Goal: Transaction & Acquisition: Book appointment/travel/reservation

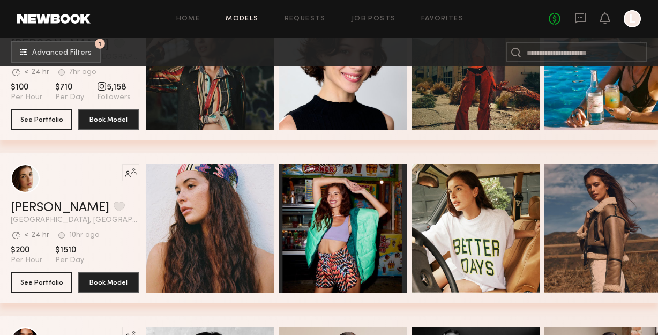
scroll to position [110, 0]
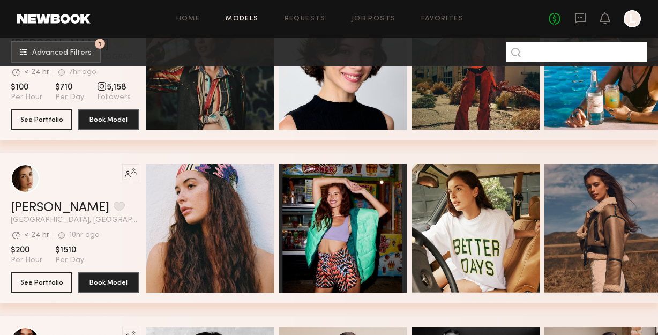
click at [553, 60] on input at bounding box center [577, 52] width 142 height 20
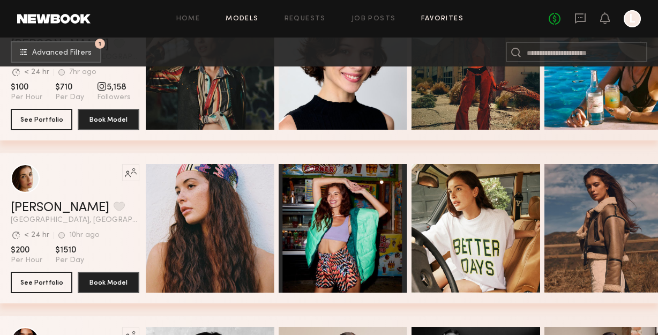
click at [451, 17] on link "Favorites" at bounding box center [442, 19] width 42 height 7
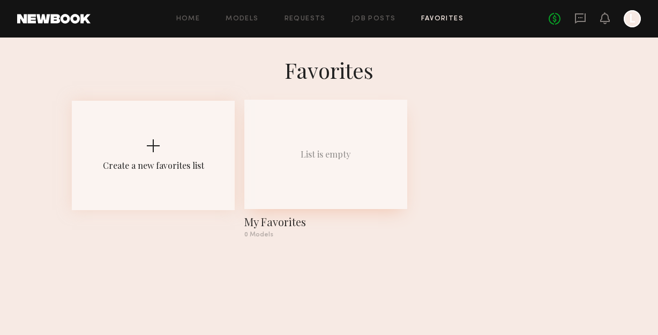
click at [309, 171] on div "List is empty" at bounding box center [326, 154] width 163 height 109
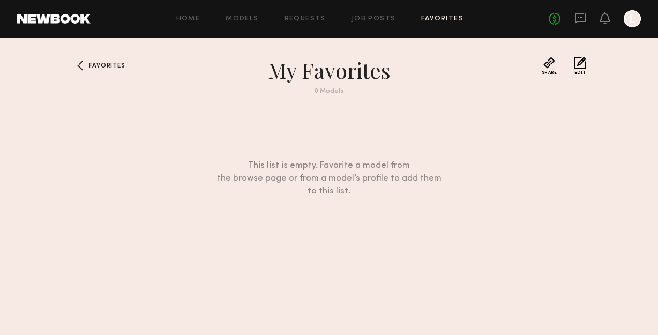
click at [102, 62] on div "Favorites" at bounding box center [96, 82] width 48 height 51
click at [194, 17] on link "Home" at bounding box center [188, 19] width 24 height 7
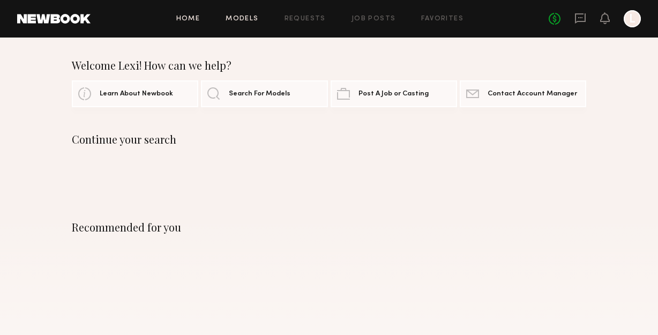
click at [230, 18] on link "Models" at bounding box center [242, 19] width 33 height 7
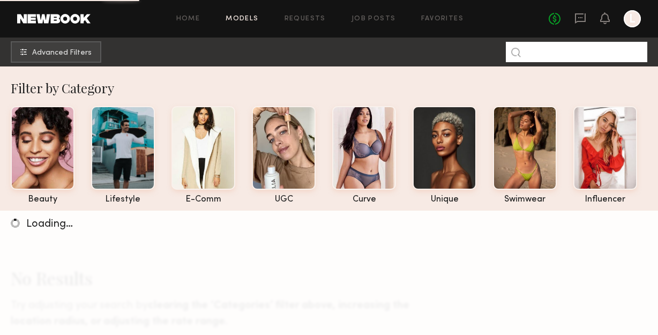
click at [533, 51] on input at bounding box center [577, 52] width 142 height 20
type input "*"
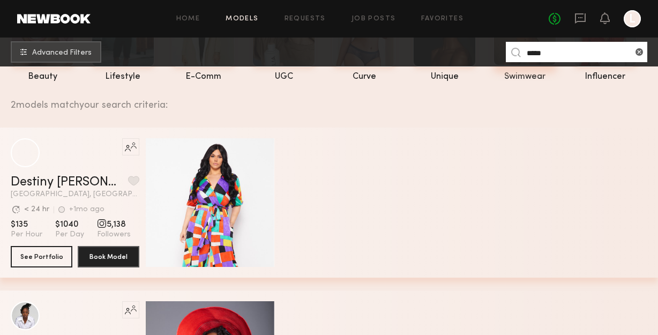
scroll to position [188, 0]
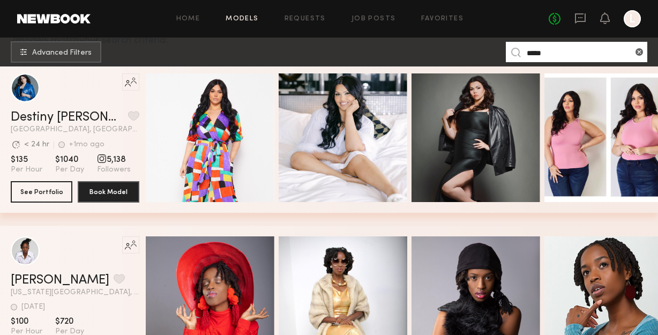
click at [561, 54] on input "*****" at bounding box center [577, 52] width 142 height 20
type input "*****"
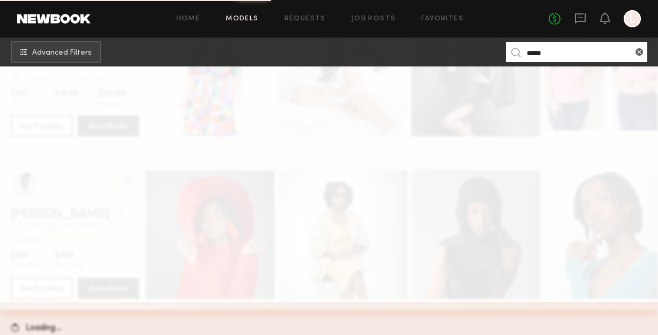
scroll to position [247, 0]
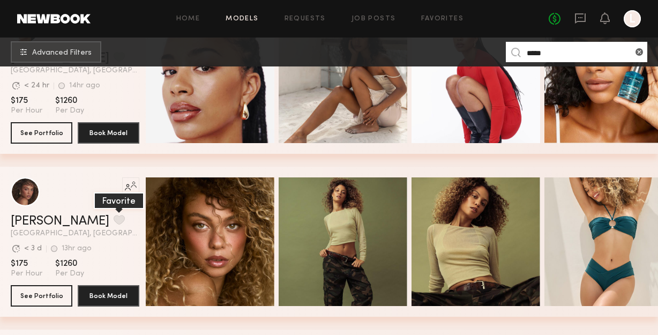
click at [114, 215] on button "grid" at bounding box center [119, 220] width 11 height 10
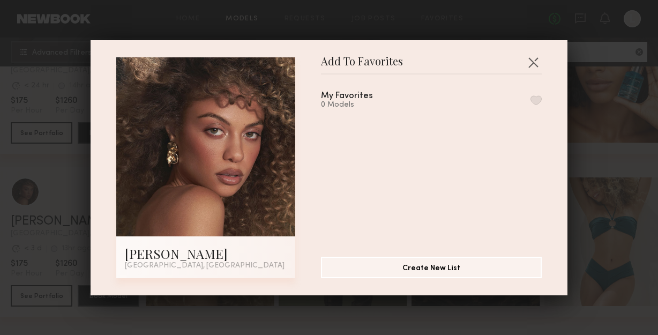
click at [541, 99] on button "button" at bounding box center [536, 100] width 11 height 10
click at [404, 269] on button "Create New List" at bounding box center [431, 266] width 221 height 21
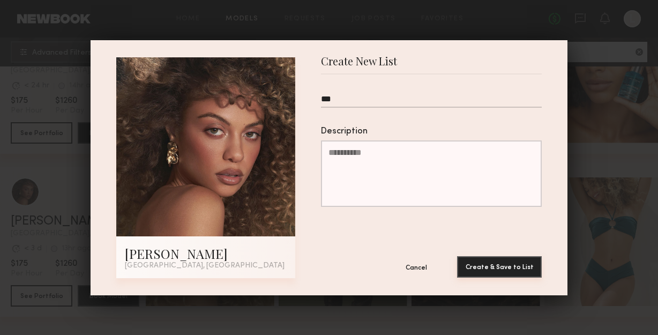
type input "***"
click at [499, 270] on button "Create & Save to List" at bounding box center [499, 266] width 85 height 21
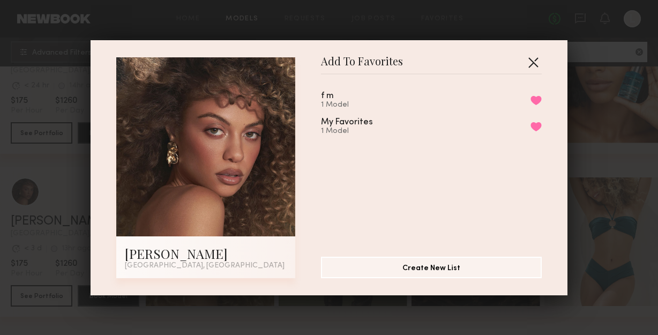
click at [536, 57] on button "button" at bounding box center [533, 62] width 17 height 17
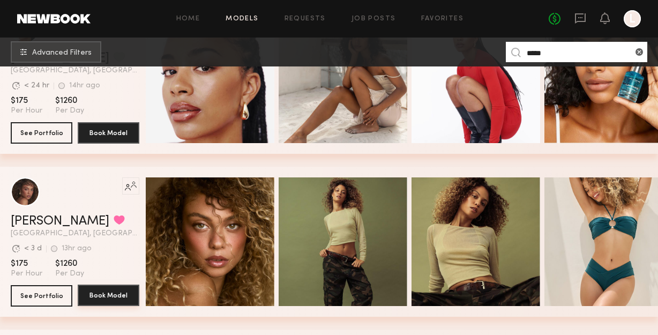
click at [88, 291] on button "Book Model" at bounding box center [109, 295] width 62 height 21
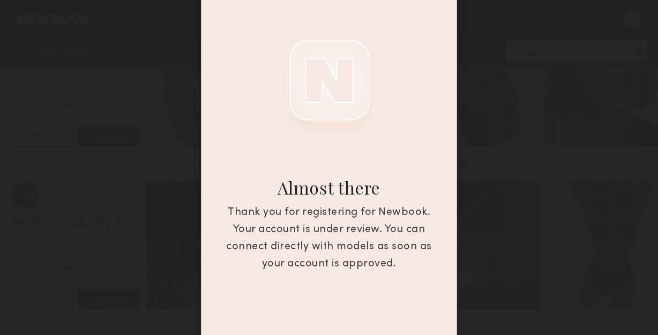
scroll to position [0, 0]
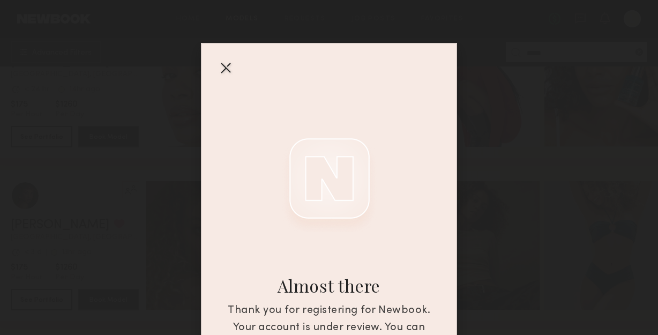
click at [226, 59] on div at bounding box center [225, 67] width 17 height 17
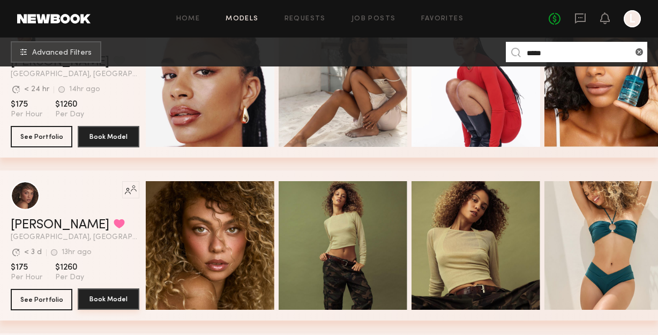
click at [114, 303] on button "Book Model" at bounding box center [109, 298] width 62 height 21
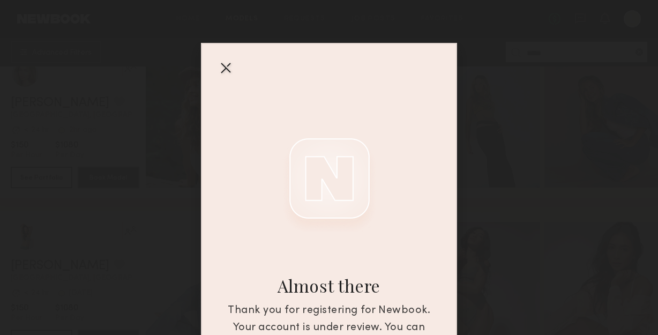
click at [224, 59] on div at bounding box center [225, 67] width 17 height 17
